Goal: Task Accomplishment & Management: Manage account settings

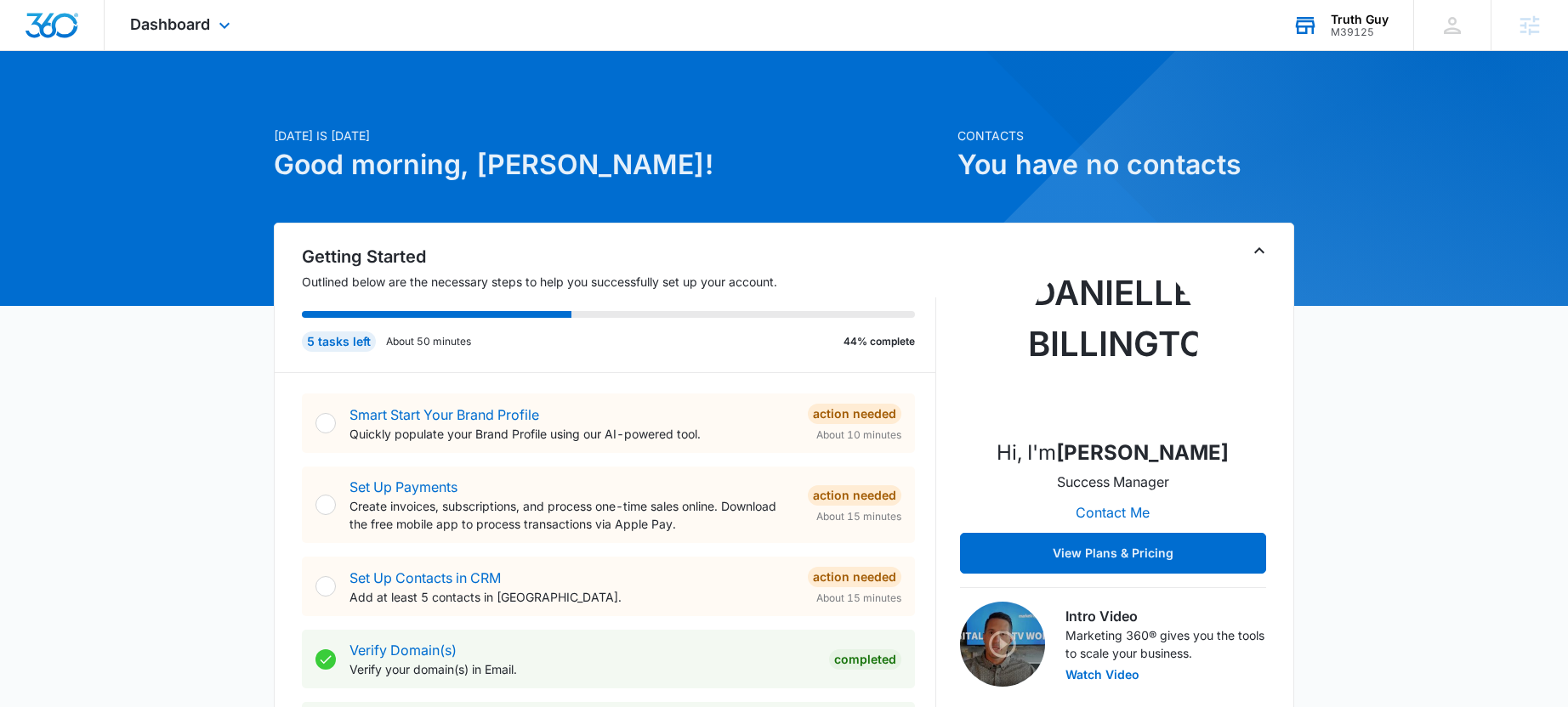
click at [1323, 16] on div "Truth Guy M39125 Your Accounts View All" at bounding box center [1340, 25] width 146 height 50
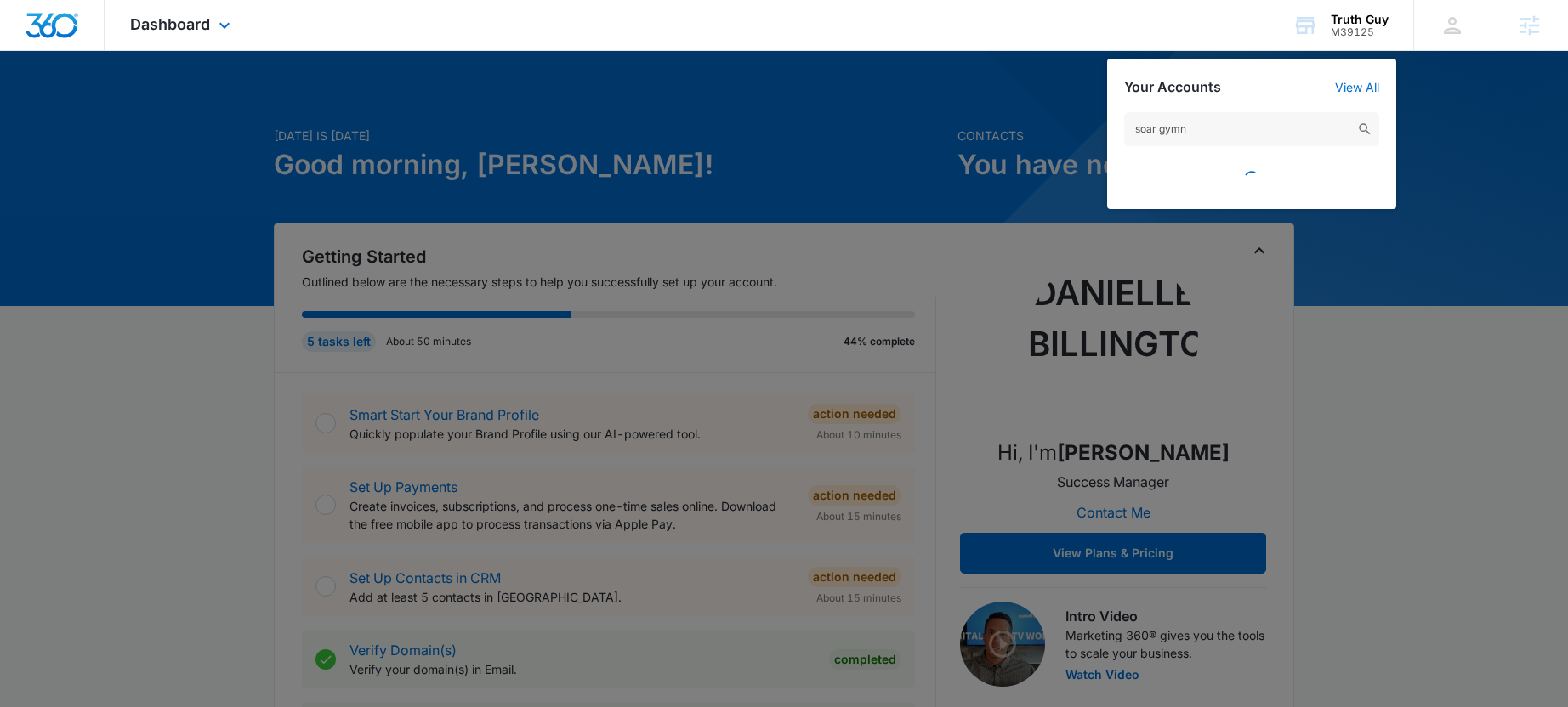
type input "soar gymn"
click at [1155, 127] on input "soar gymn" at bounding box center [1251, 128] width 255 height 34
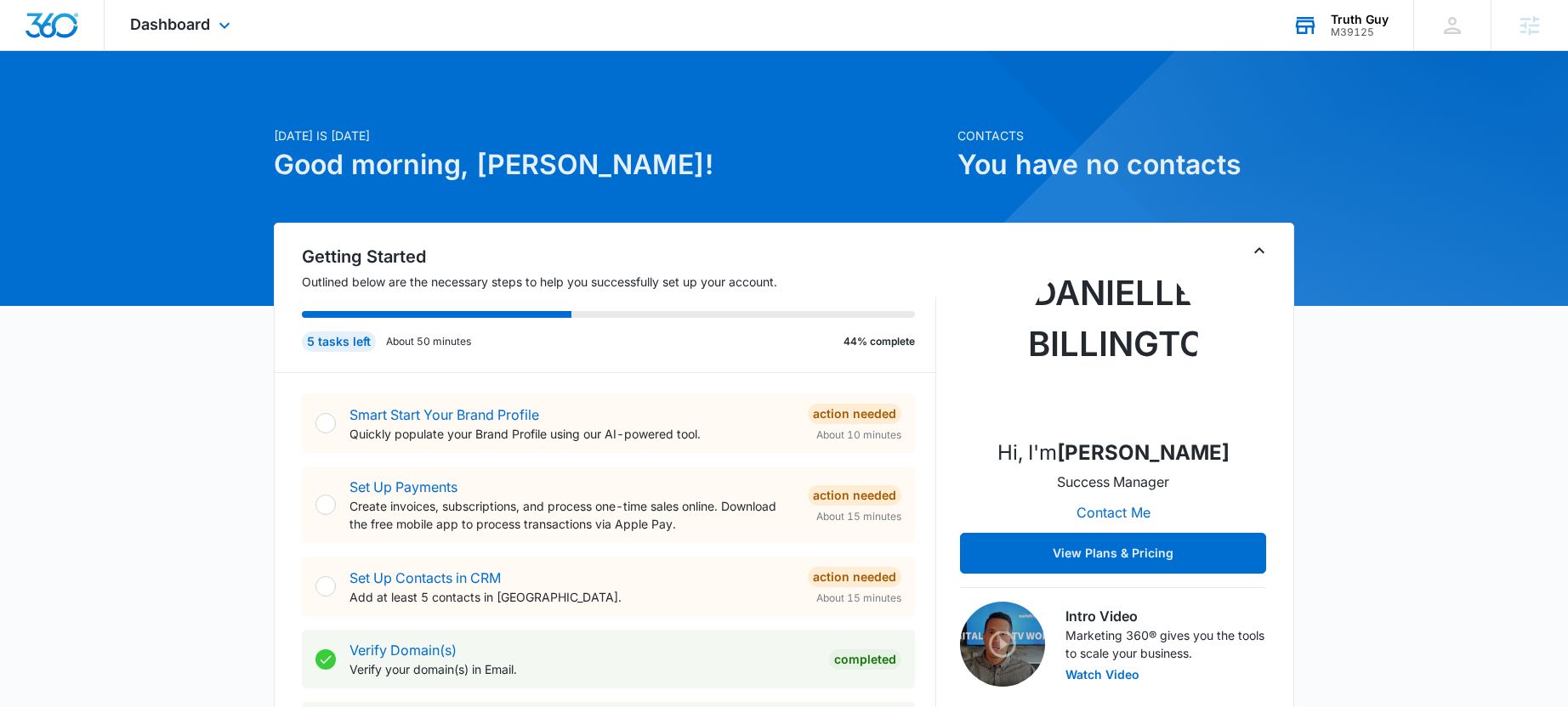
click at [1337, 19] on div "Truth Guy" at bounding box center [1359, 20] width 58 height 14
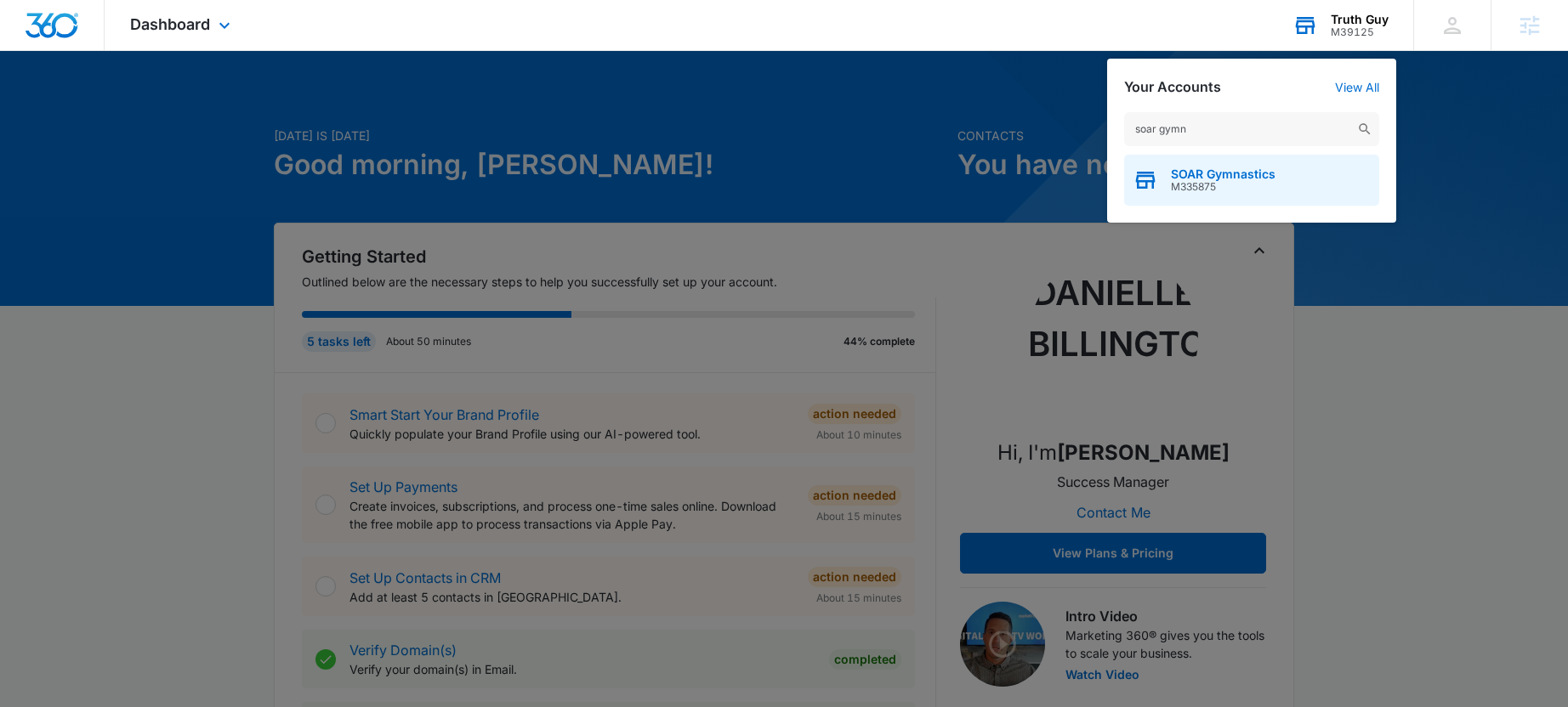
type input "soar gymn"
click at [1236, 181] on span "M335875" at bounding box center [1223, 187] width 105 height 12
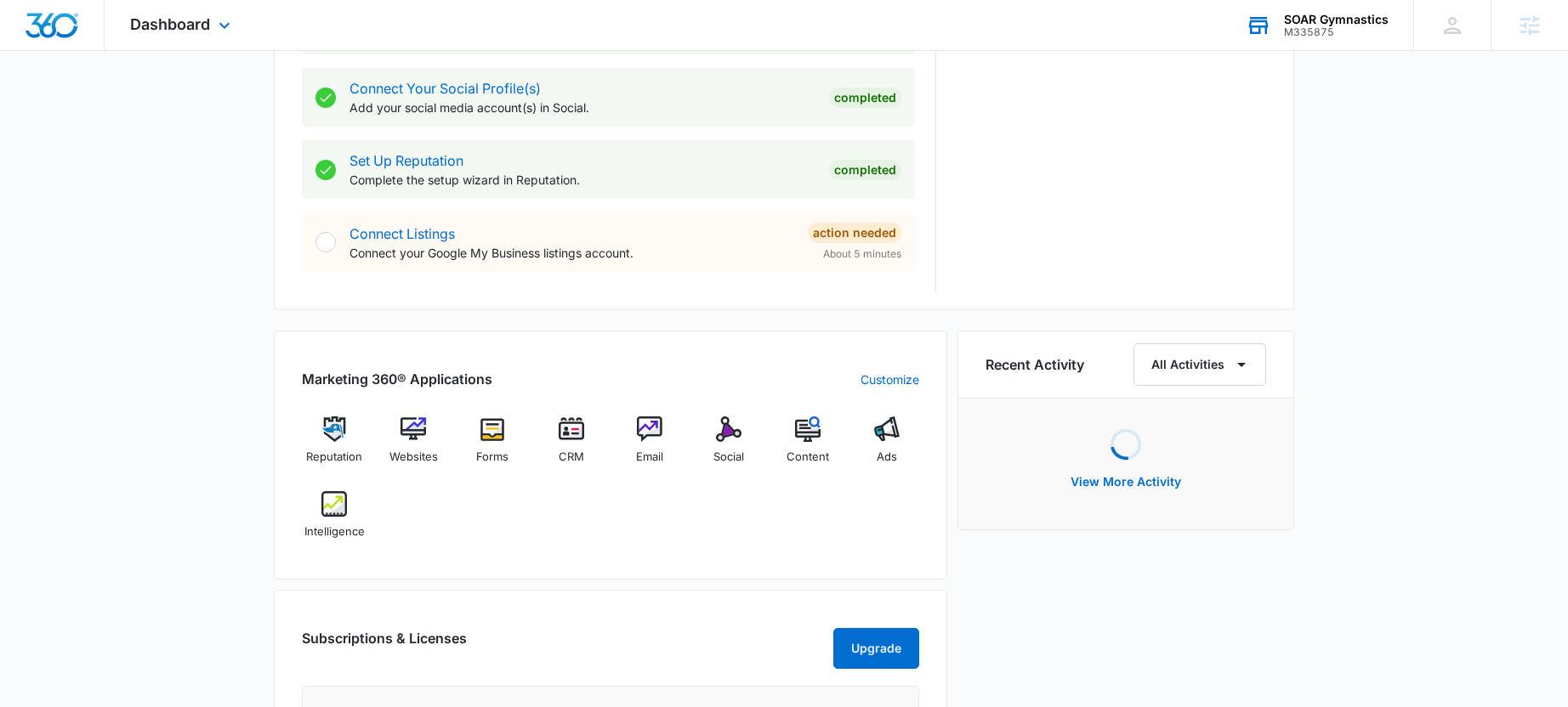
scroll to position [783, 0]
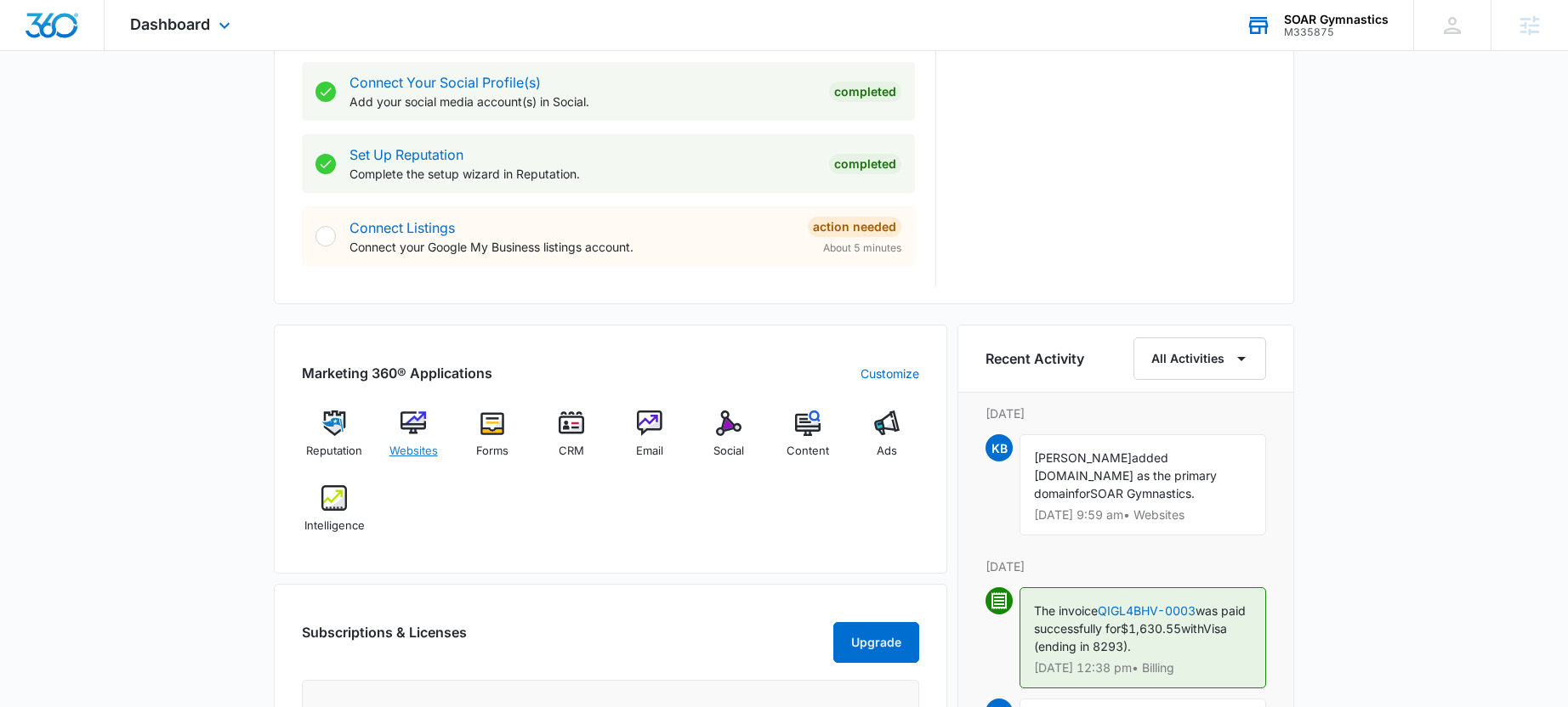
click at [408, 432] on img at bounding box center [413, 424] width 25 height 25
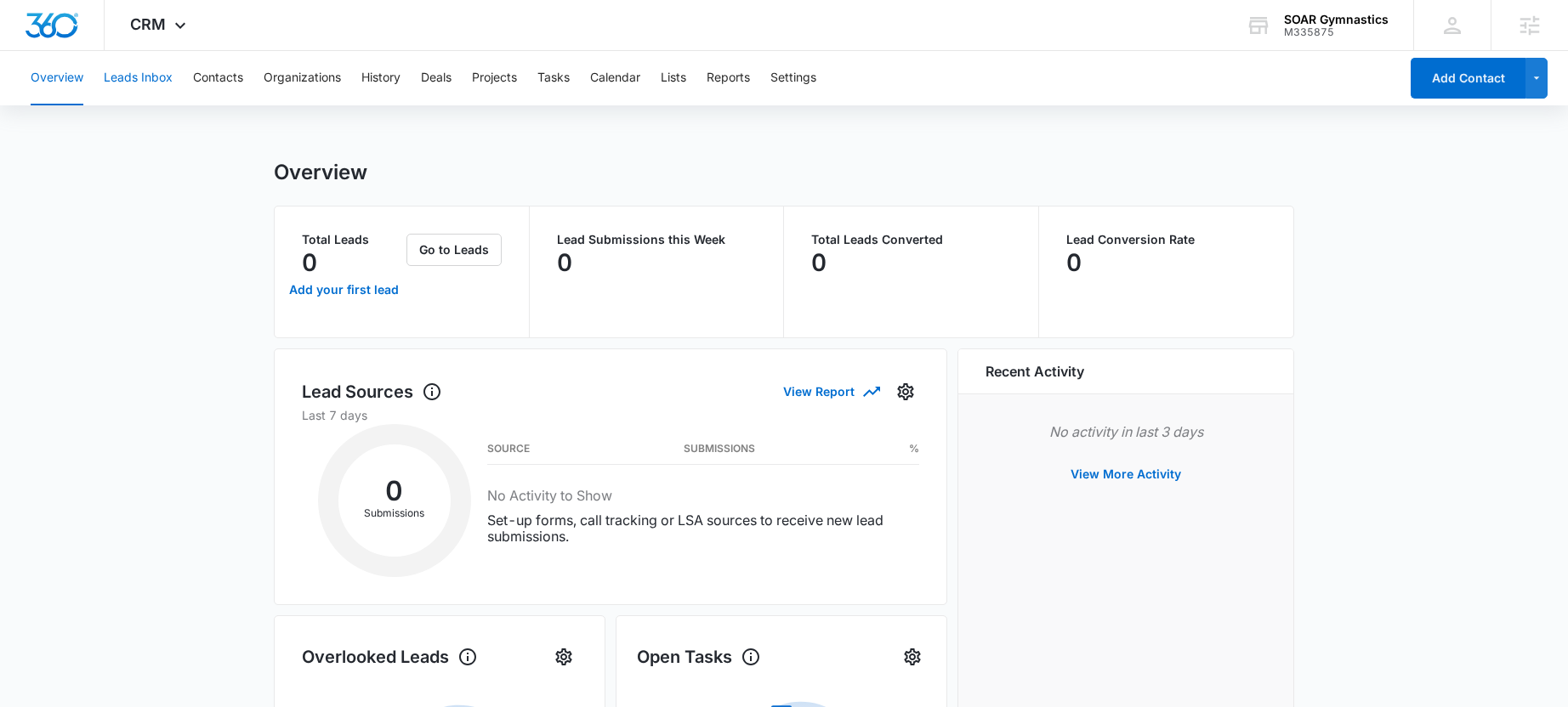
click at [172, 90] on div "Overview Leads Inbox Contacts Organizations History Deals Projects Tasks Calend…" at bounding box center [709, 77] width 1378 height 54
click at [157, 88] on button "Leads Inbox" at bounding box center [138, 77] width 69 height 54
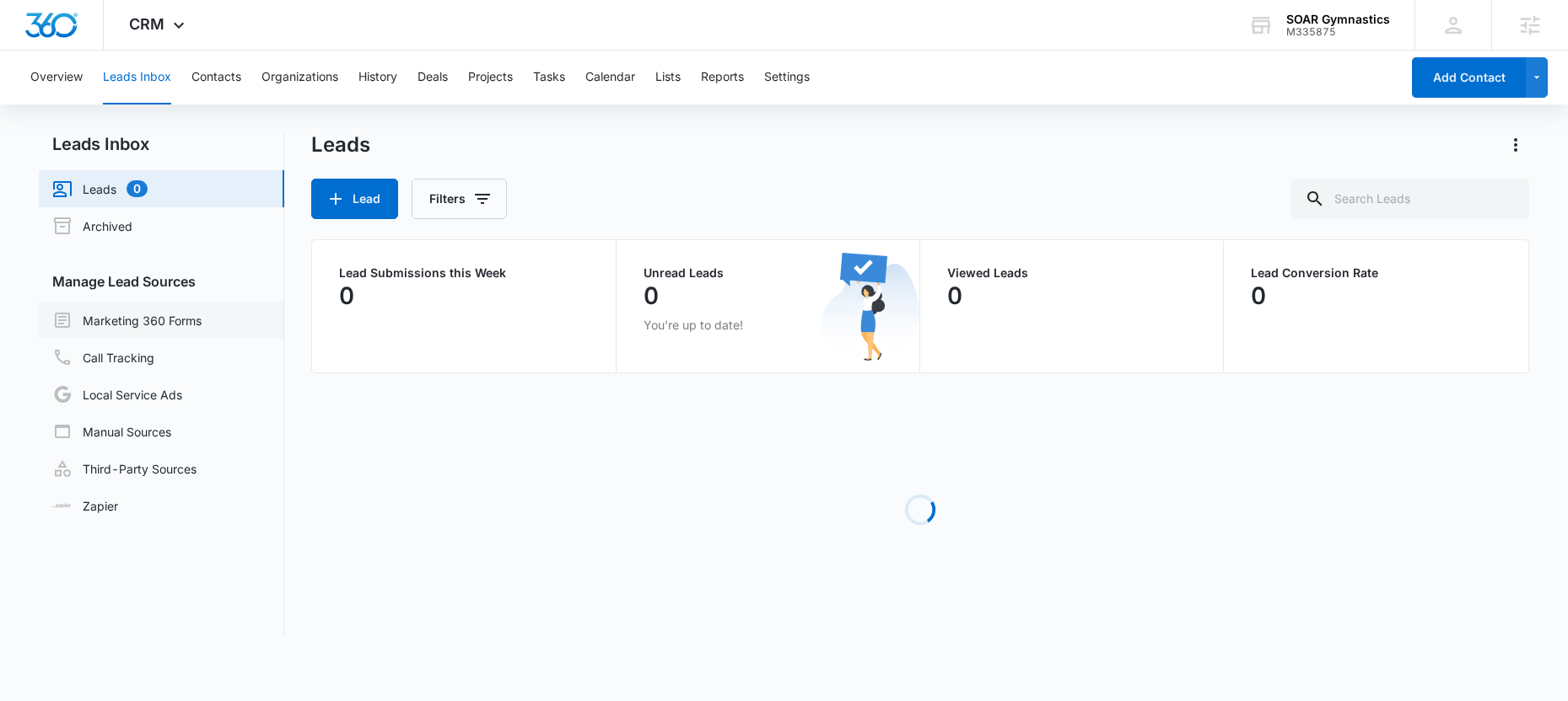
click at [141, 331] on link "Marketing 360 Forms" at bounding box center [126, 320] width 149 height 20
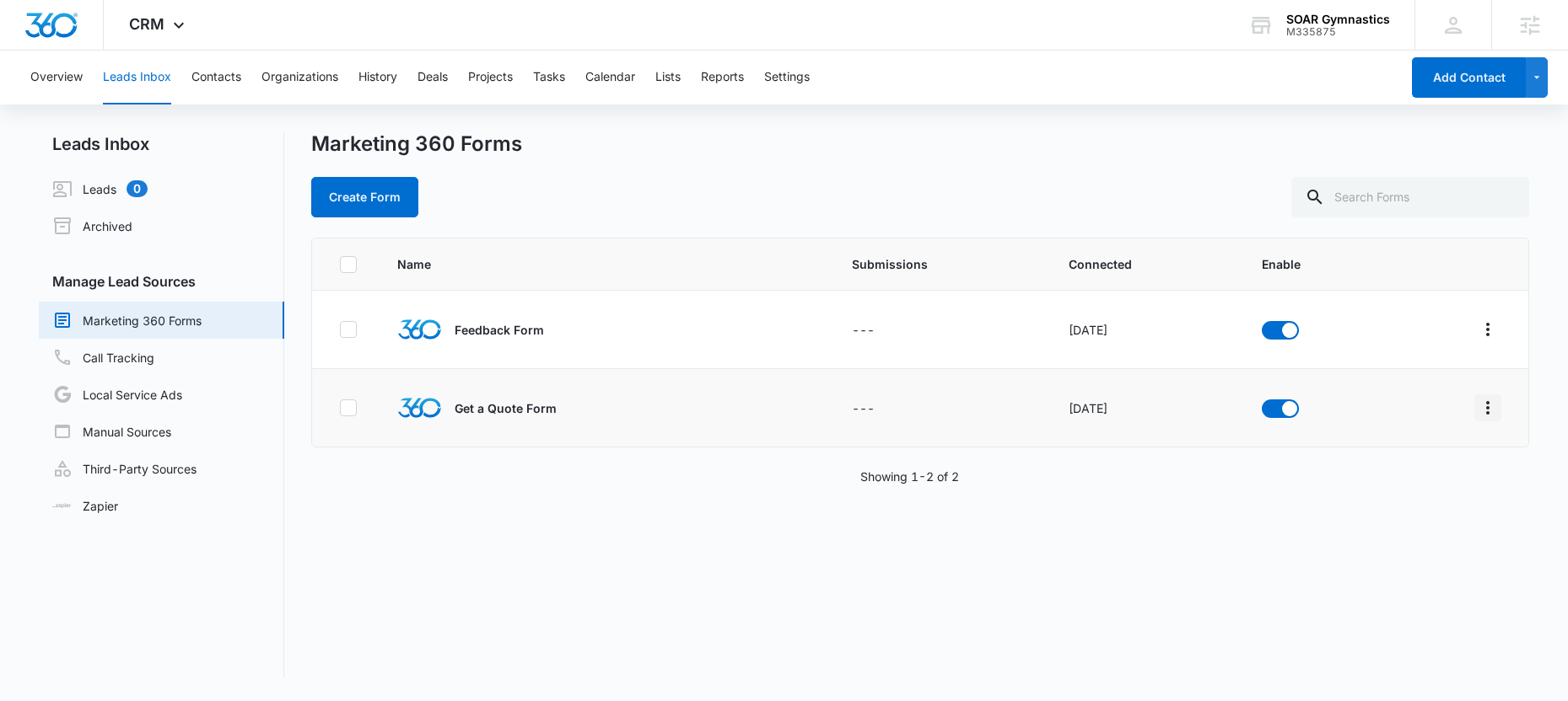
click at [1478, 406] on icon "Overflow Menu" at bounding box center [1487, 407] width 20 height 20
click at [1478, 409] on icon "Overflow Menu" at bounding box center [1487, 407] width 20 height 20
click at [1416, 503] on div "Field Mapping" at bounding box center [1400, 506] width 95 height 12
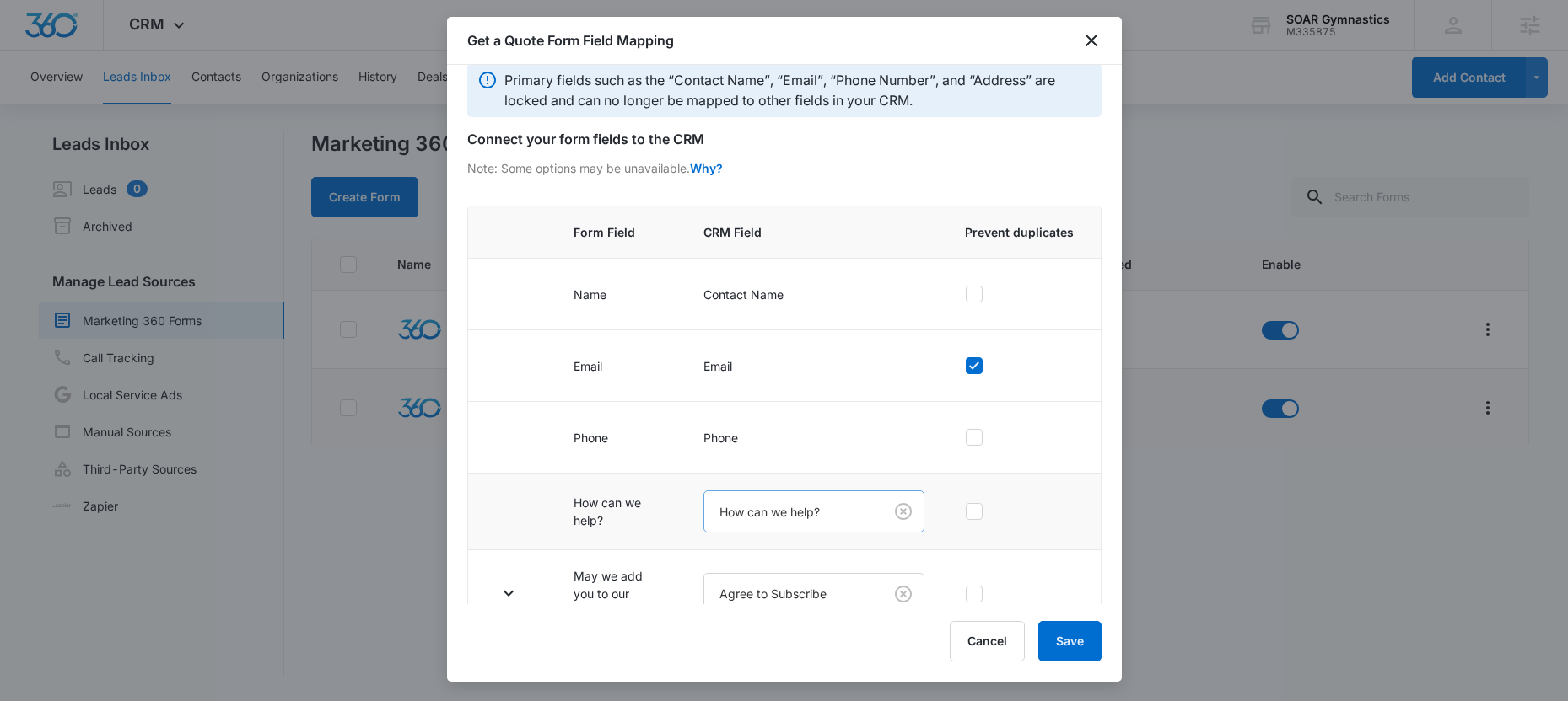
scroll to position [55, 0]
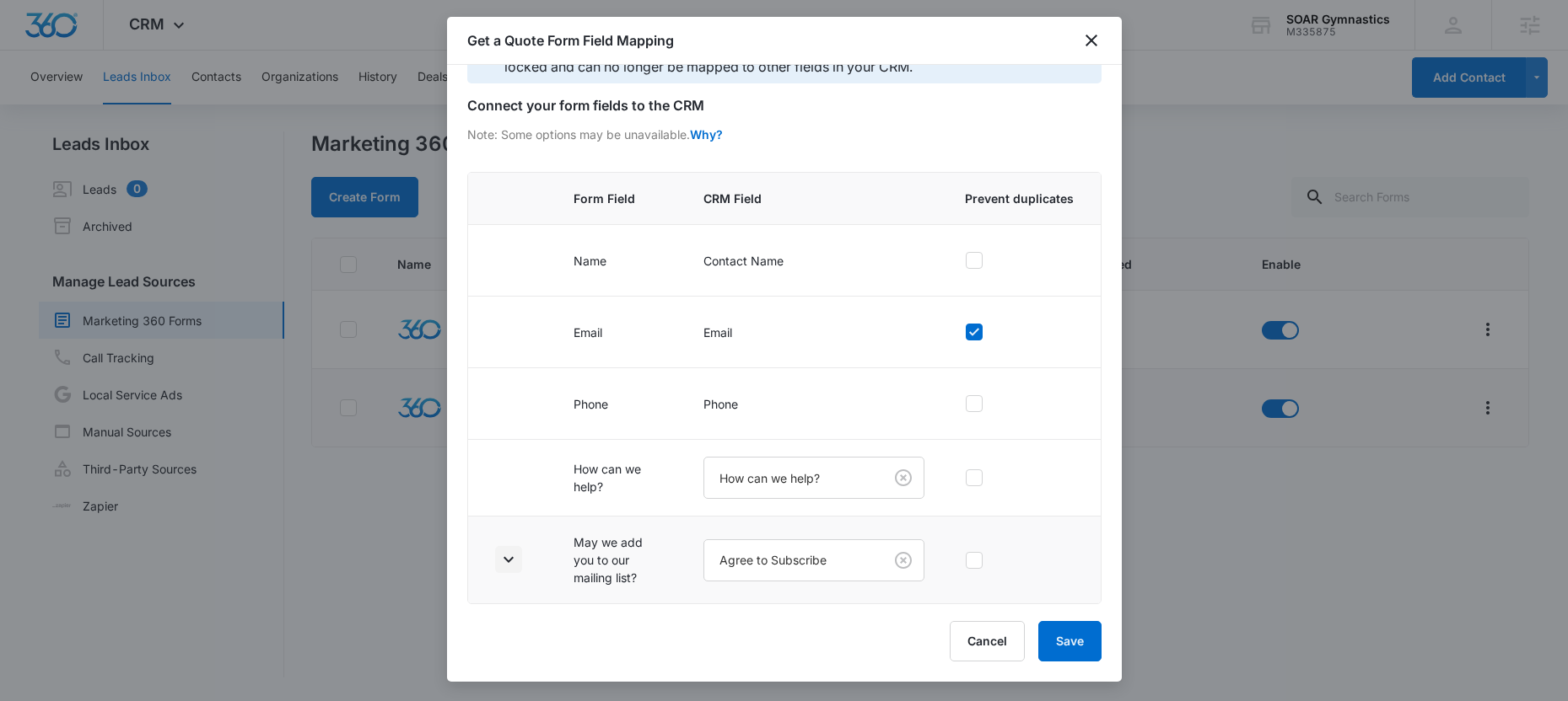
drag, startPoint x: 518, startPoint y: 555, endPoint x: 510, endPoint y: 558, distance: 8.5
click at [510, 558] on td at bounding box center [511, 560] width 86 height 88
click at [510, 558] on icon "button" at bounding box center [508, 559] width 20 height 20
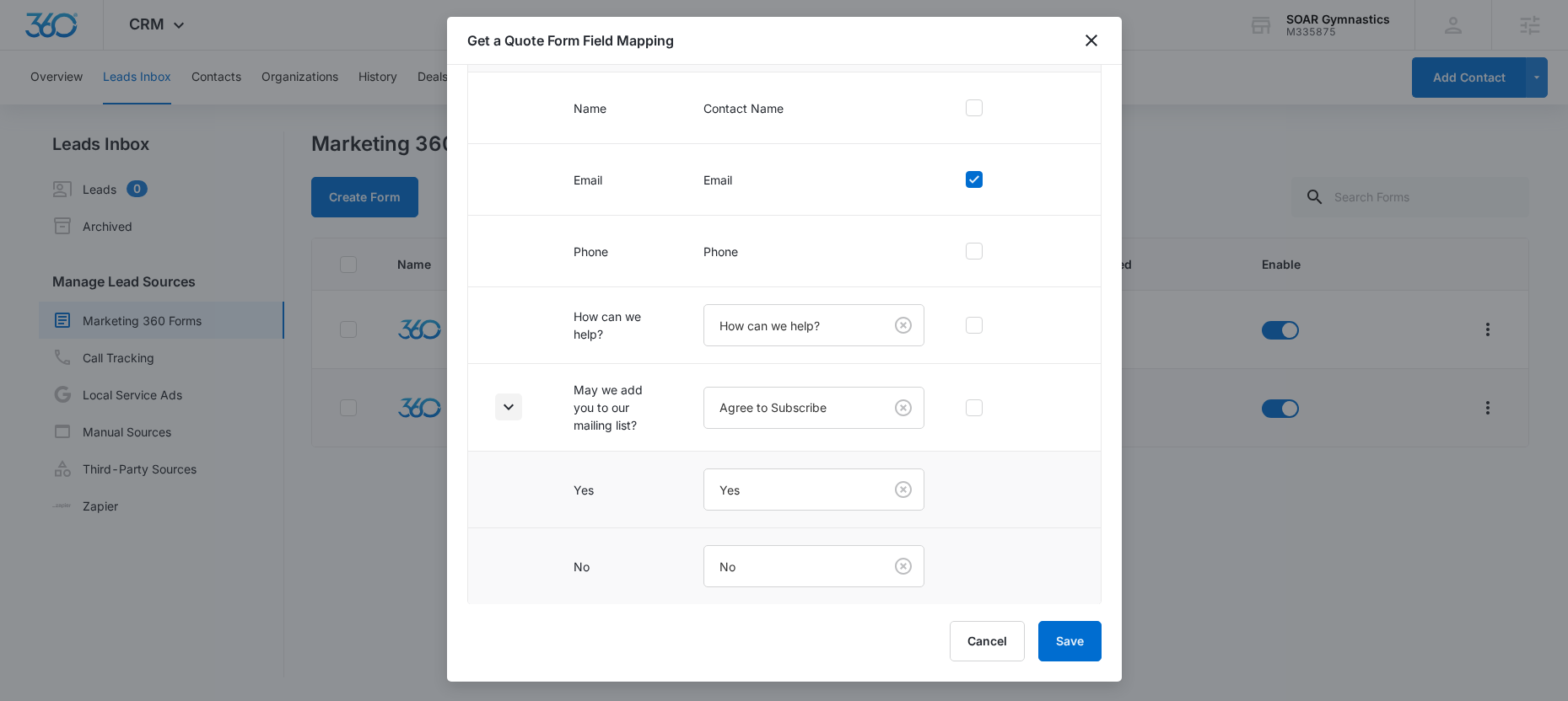
scroll to position [209, 0]
click at [1094, 41] on icon "close" at bounding box center [1090, 40] width 20 height 20
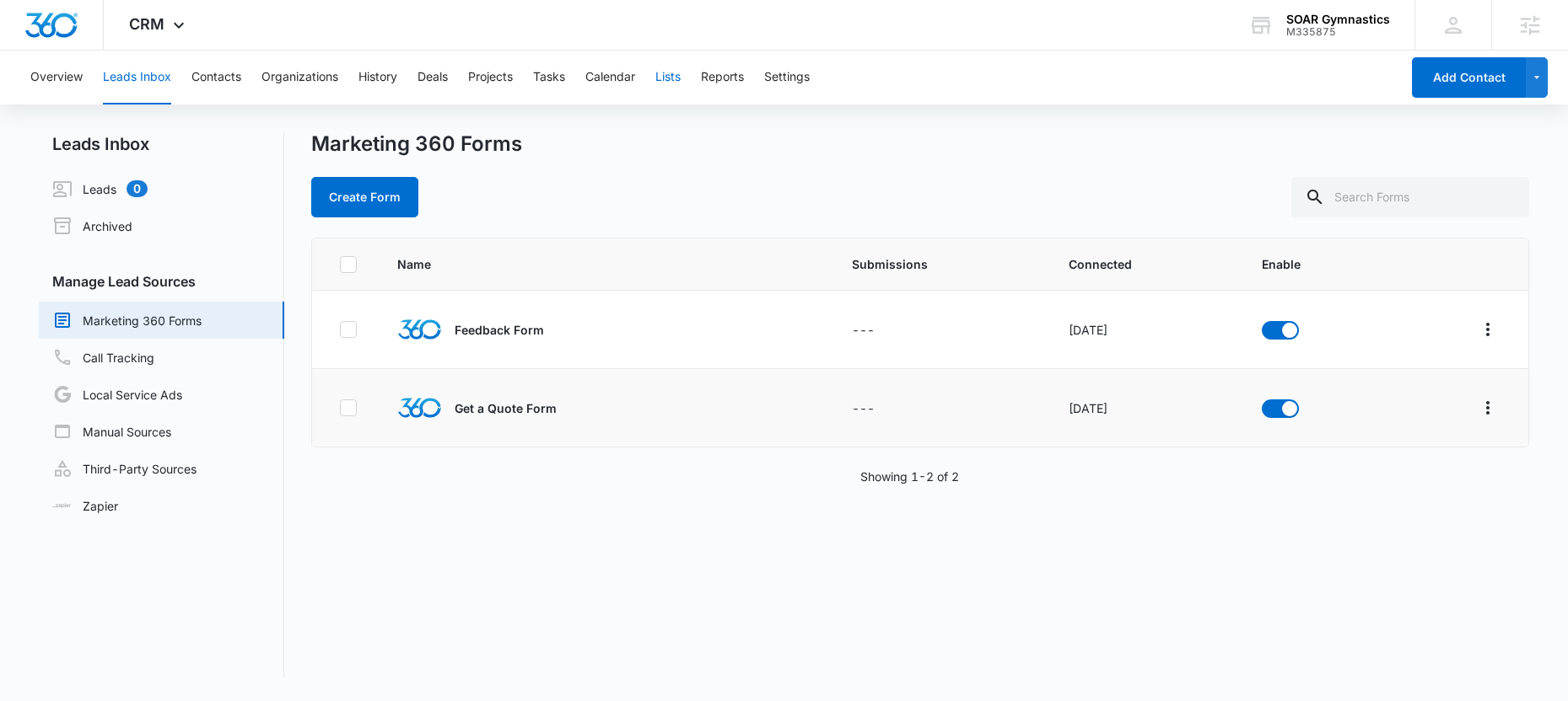
click at [665, 79] on button "Lists" at bounding box center [668, 77] width 25 height 53
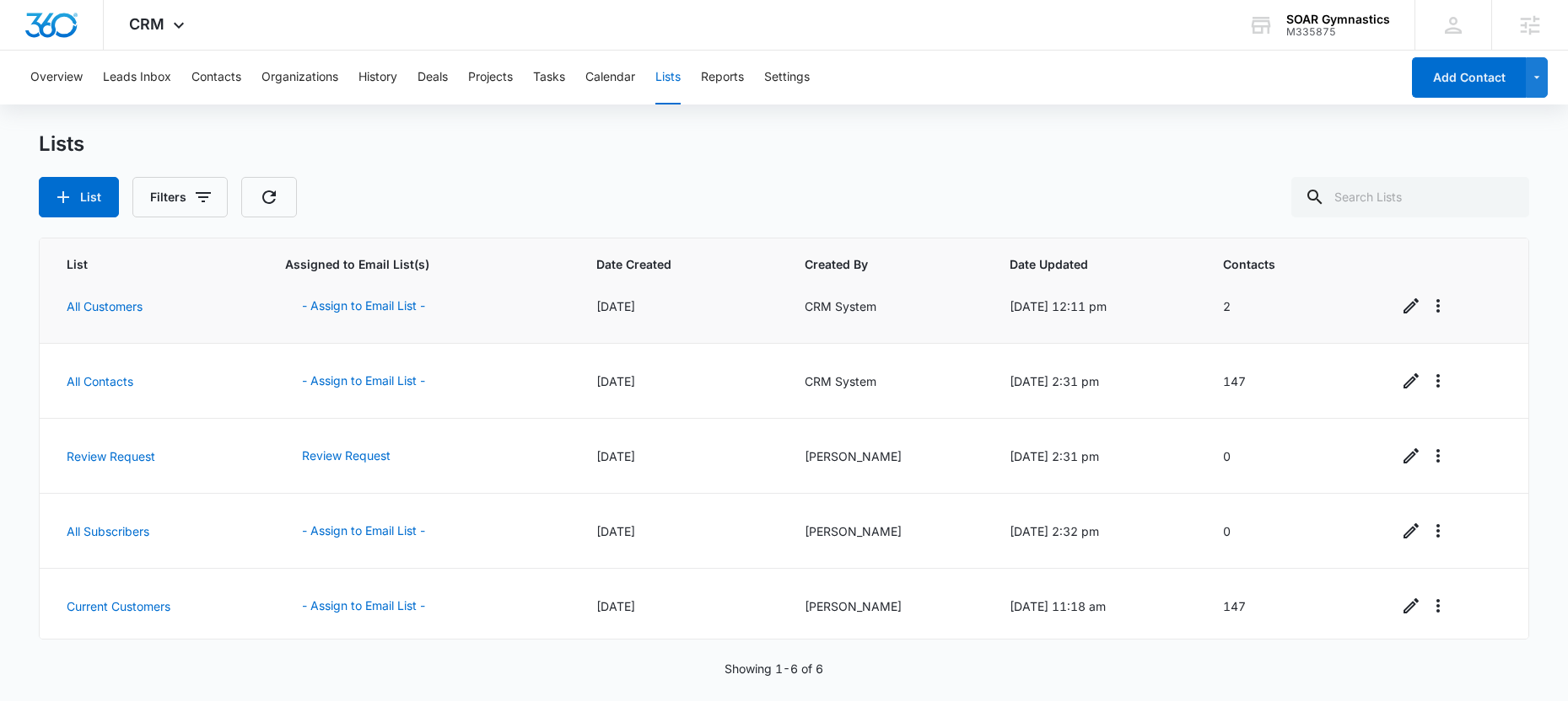
scroll to position [101, 0]
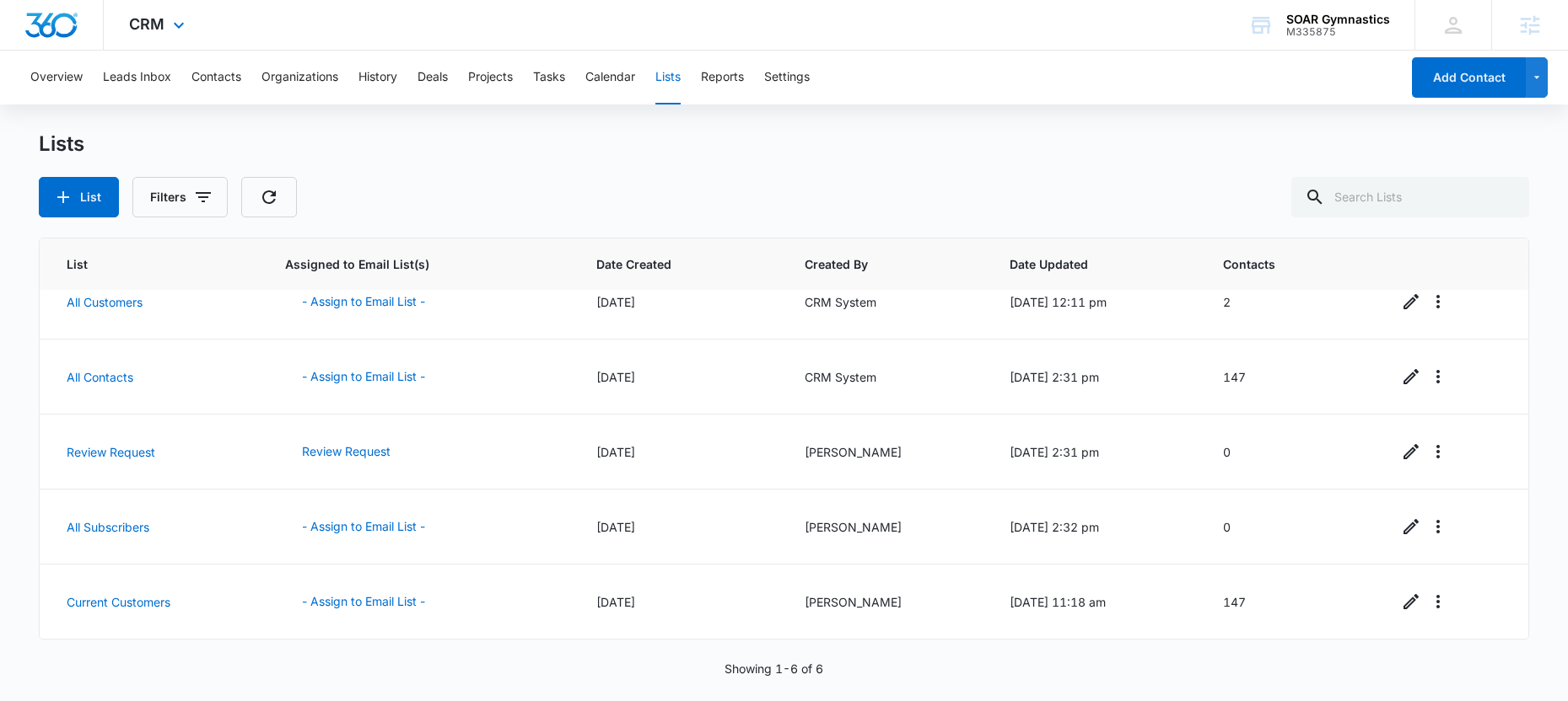
click at [156, 36] on div "CRM Apps Reputation Websites Forms CRM Email Social Content Ads Intelligence Fi…" at bounding box center [160, 24] width 111 height 50
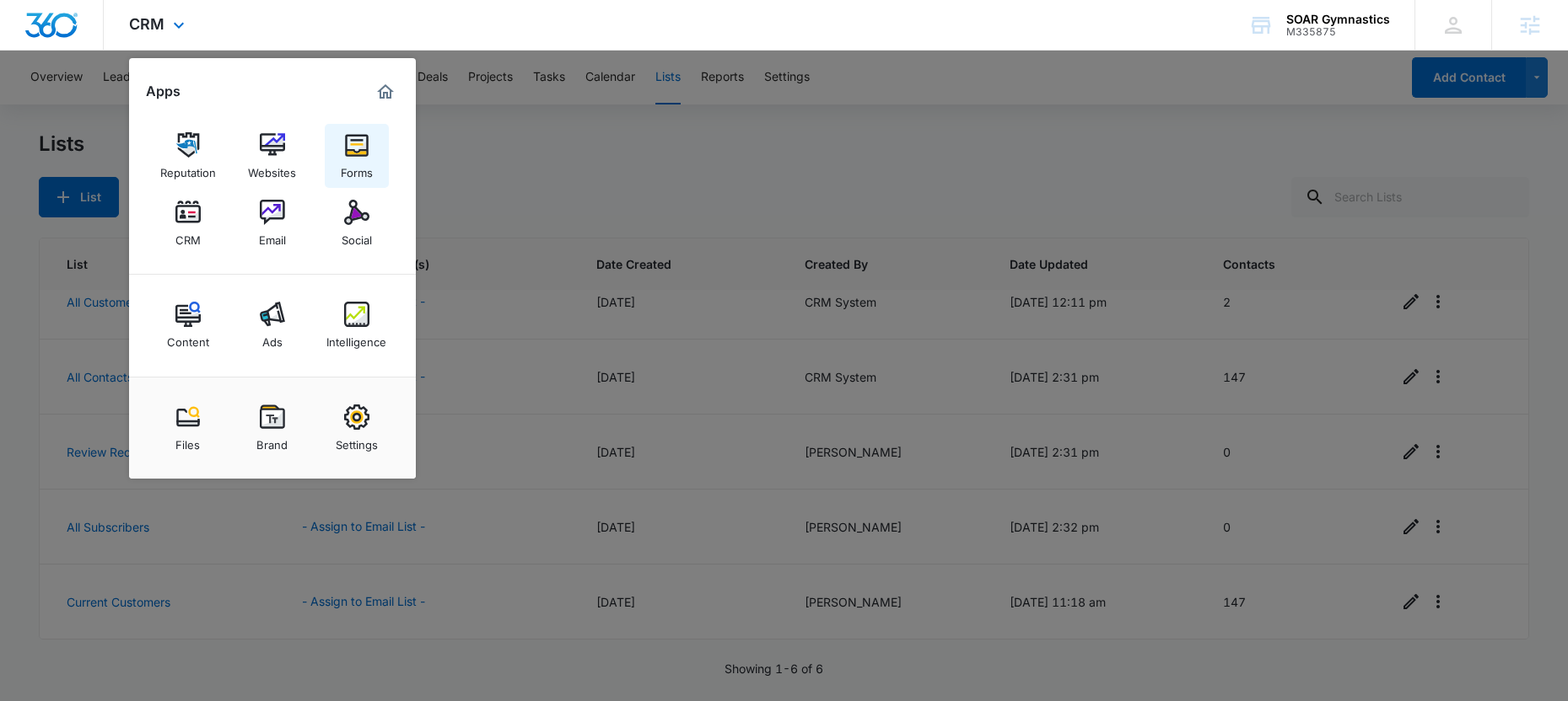
click at [360, 149] on img at bounding box center [357, 145] width 25 height 25
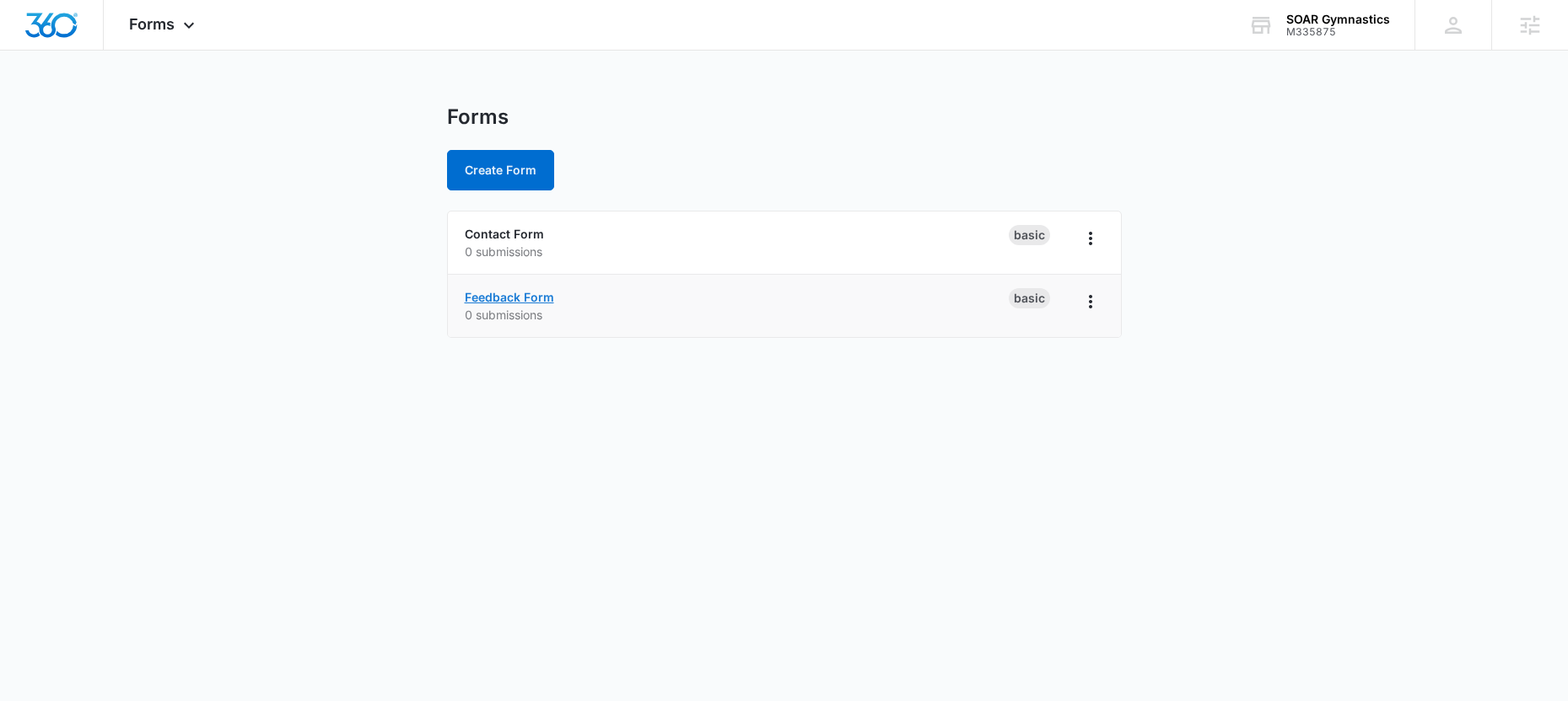
click at [507, 302] on link "Feedback Form" at bounding box center [510, 297] width 89 height 15
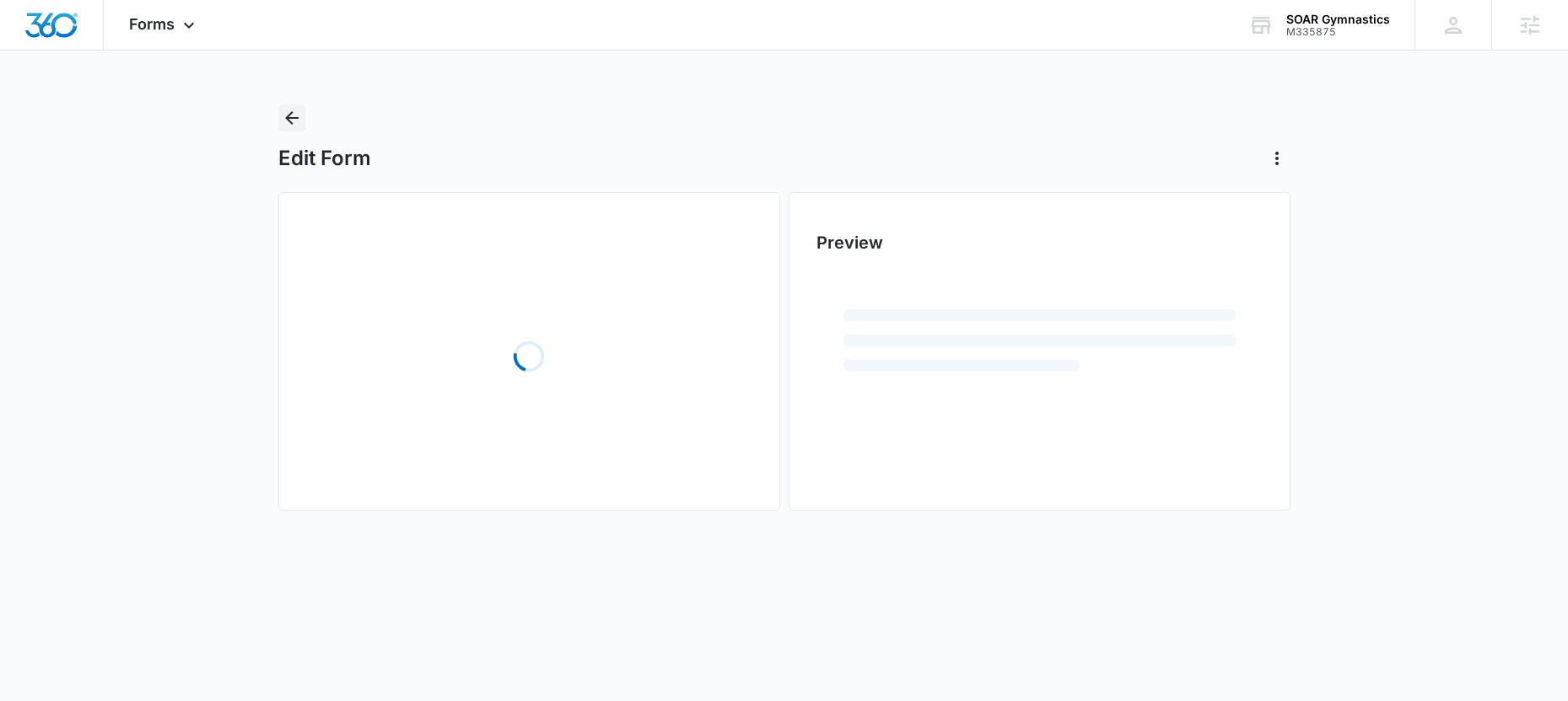
click at [287, 111] on icon "Back" at bounding box center [292, 118] width 20 height 20
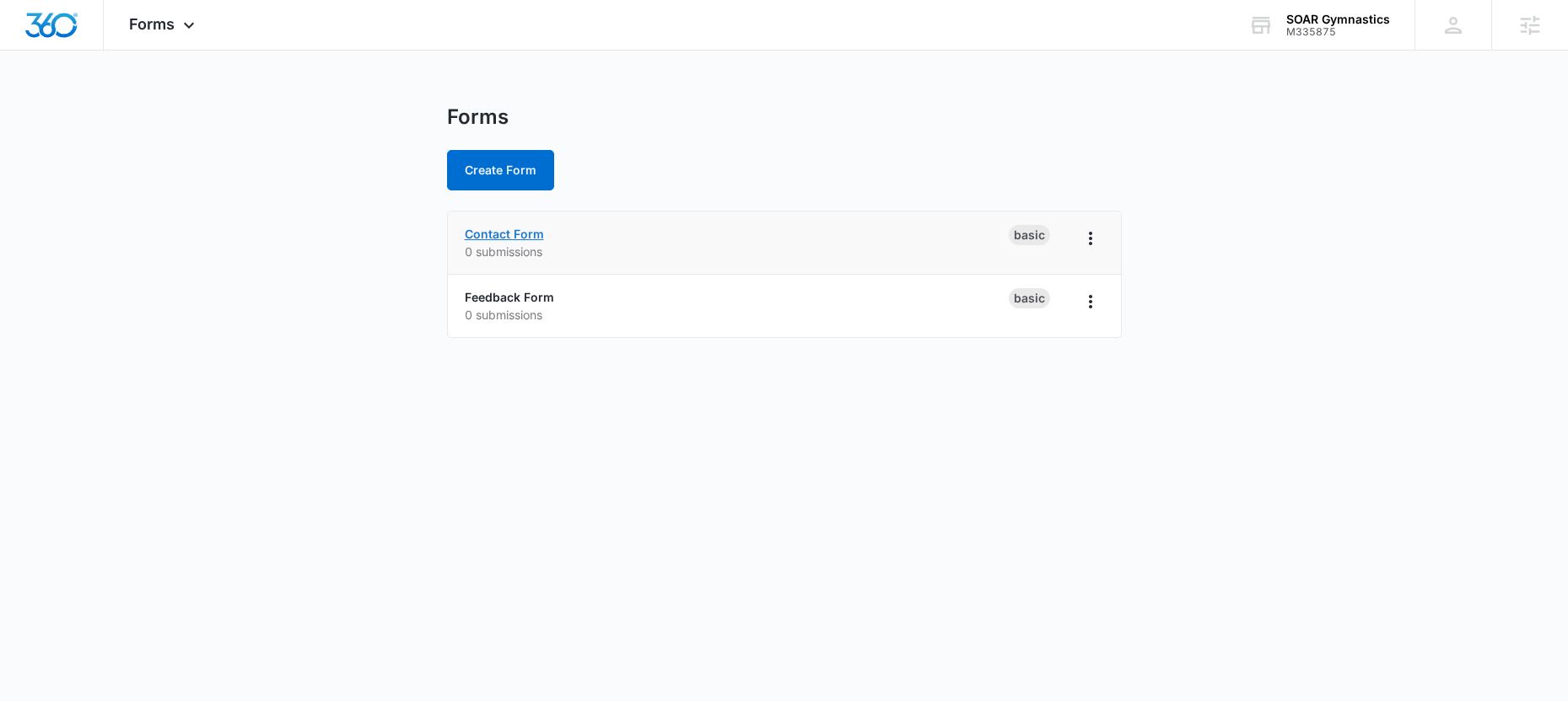
click at [506, 236] on link "Contact Form" at bounding box center [504, 233] width 79 height 15
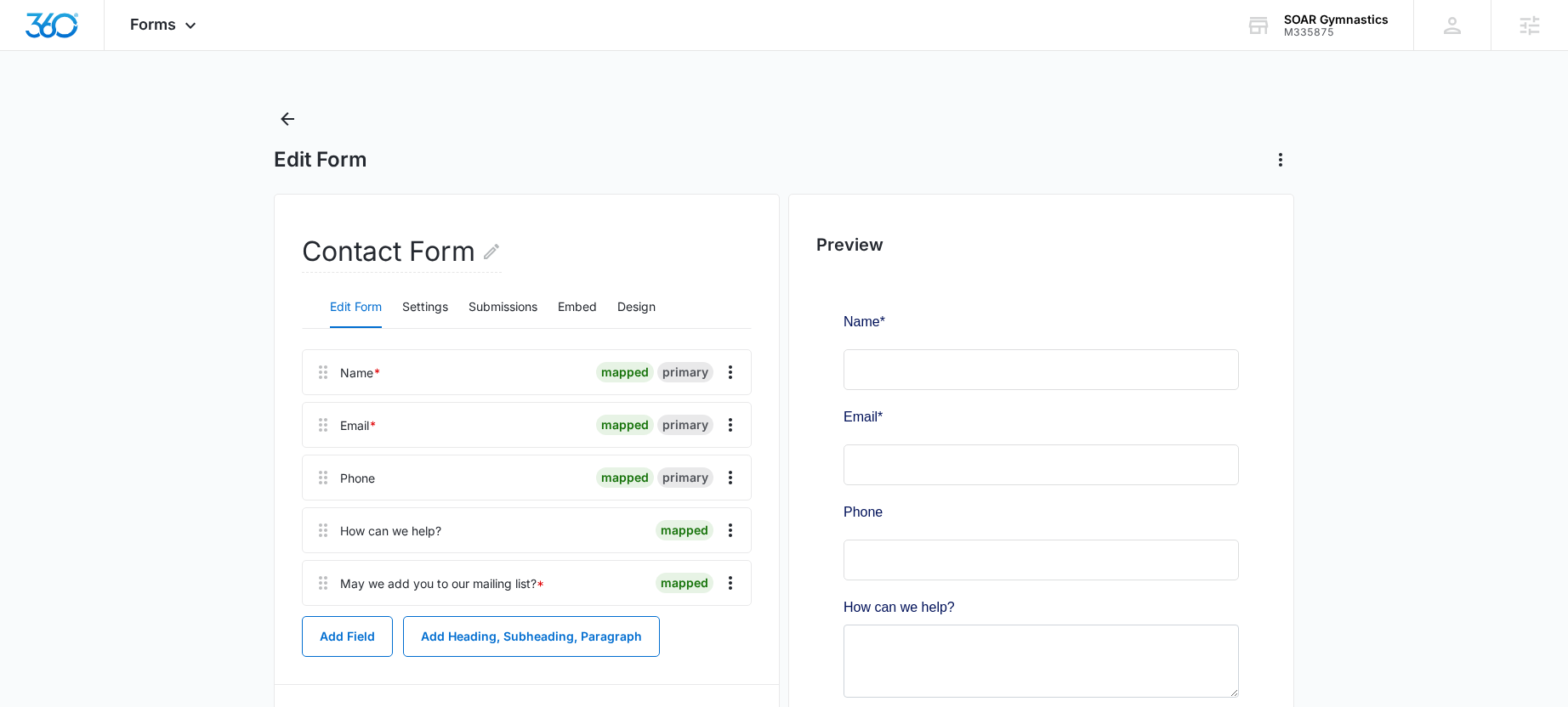
click at [393, 304] on div "Edit Form Settings Submissions Embed Design" at bounding box center [527, 307] width 450 height 42
click at [400, 308] on div "Edit Form Settings Submissions Embed Design" at bounding box center [527, 307] width 450 height 42
click at [415, 315] on button "Settings" at bounding box center [425, 308] width 46 height 41
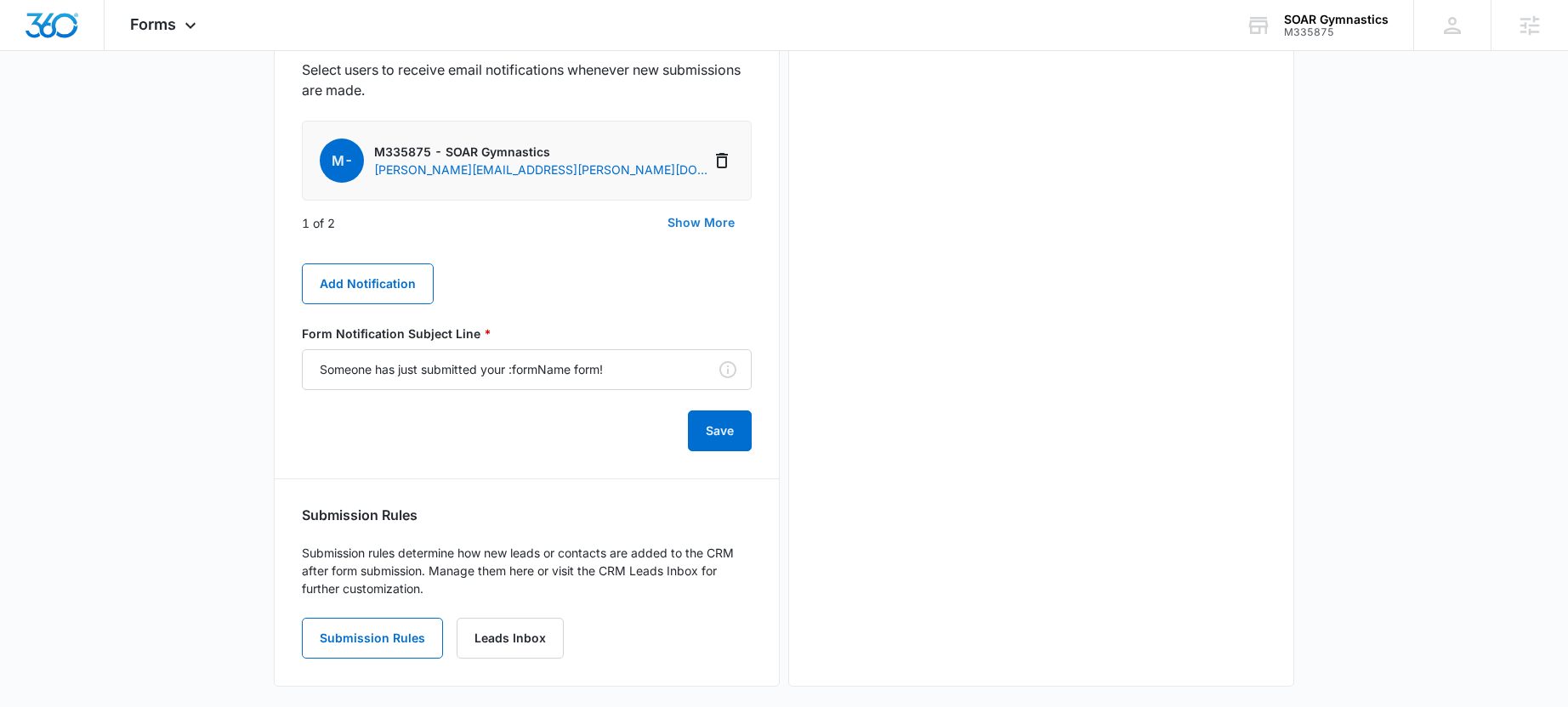
click at [699, 228] on button "Show More" at bounding box center [700, 223] width 101 height 41
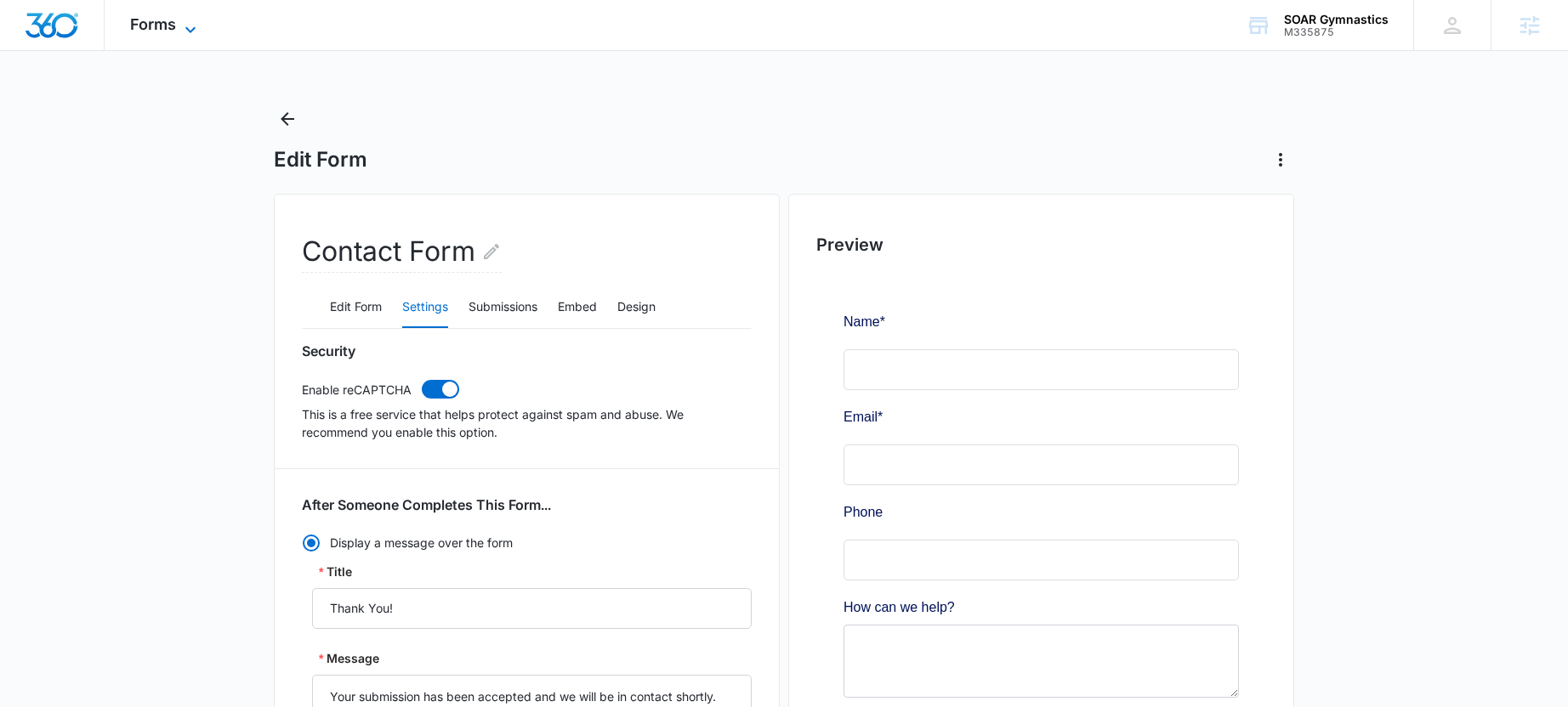
click at [195, 28] on icon at bounding box center [190, 29] width 21 height 21
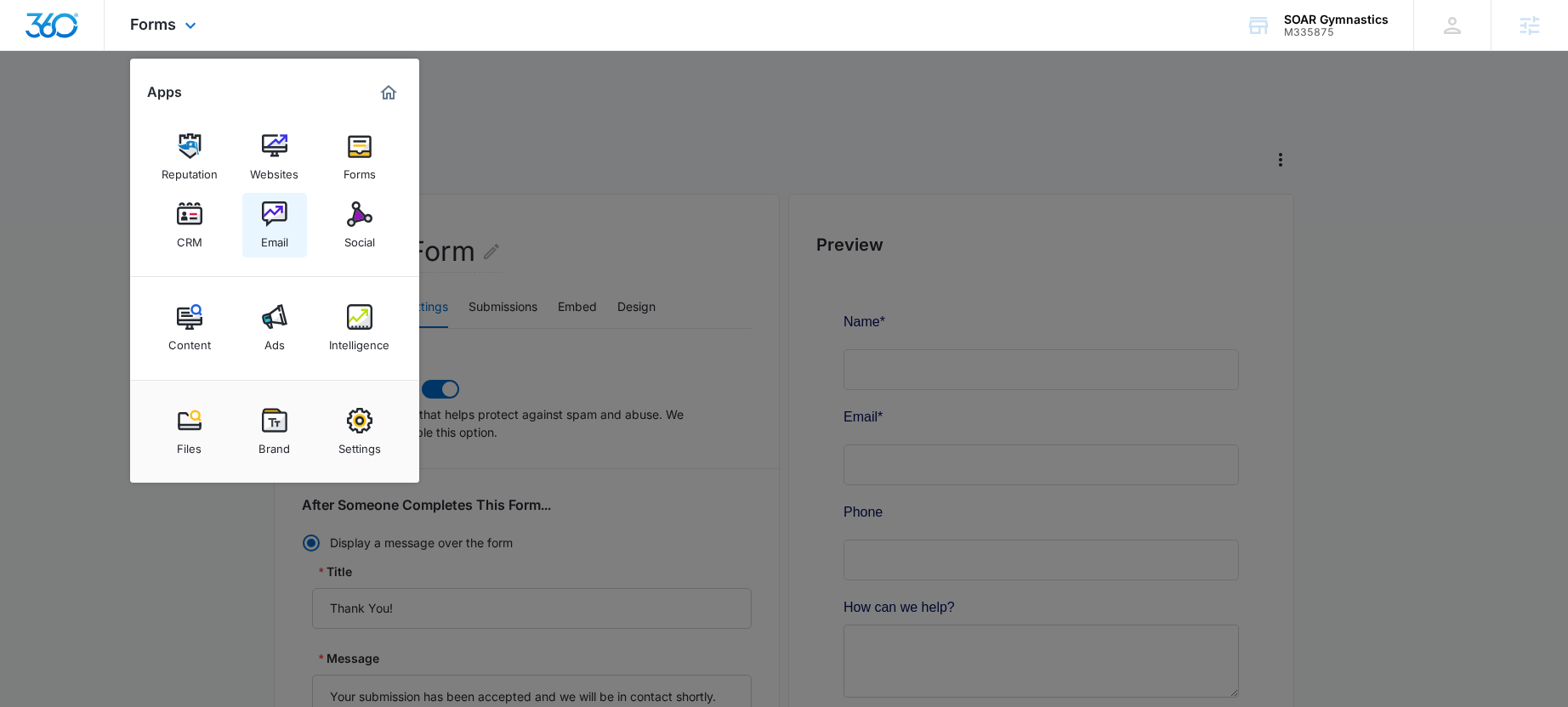
click at [275, 221] on img at bounding box center [275, 214] width 25 height 25
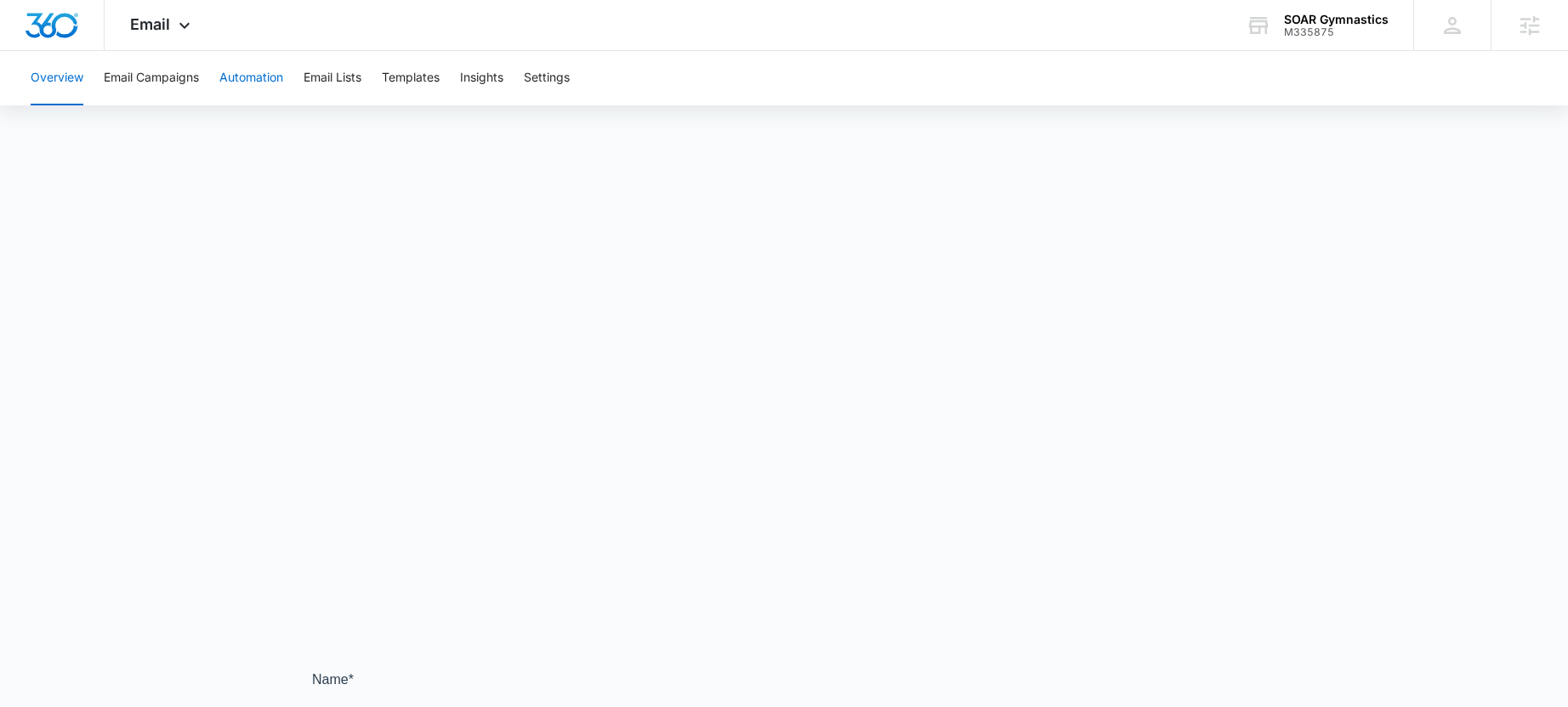
click at [278, 80] on button "Automation" at bounding box center [251, 77] width 64 height 54
click at [406, 76] on button "Templates" at bounding box center [410, 77] width 58 height 54
